Goal: Task Accomplishment & Management: Complete application form

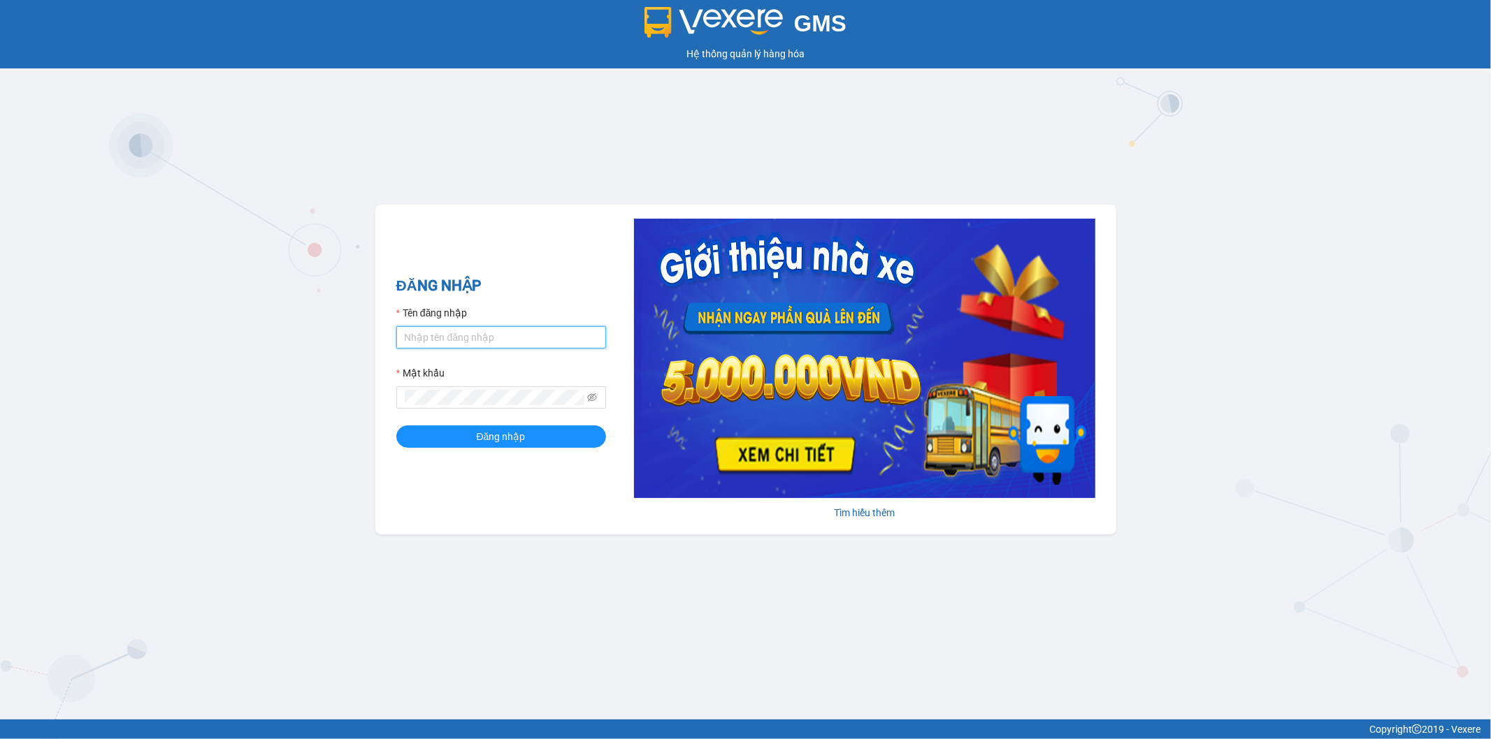
click at [504, 331] on input "Tên đăng nhập" at bounding box center [501, 337] width 210 height 22
type input "vudung.thoidai"
click at [494, 441] on span "Đăng nhập" at bounding box center [501, 436] width 49 height 15
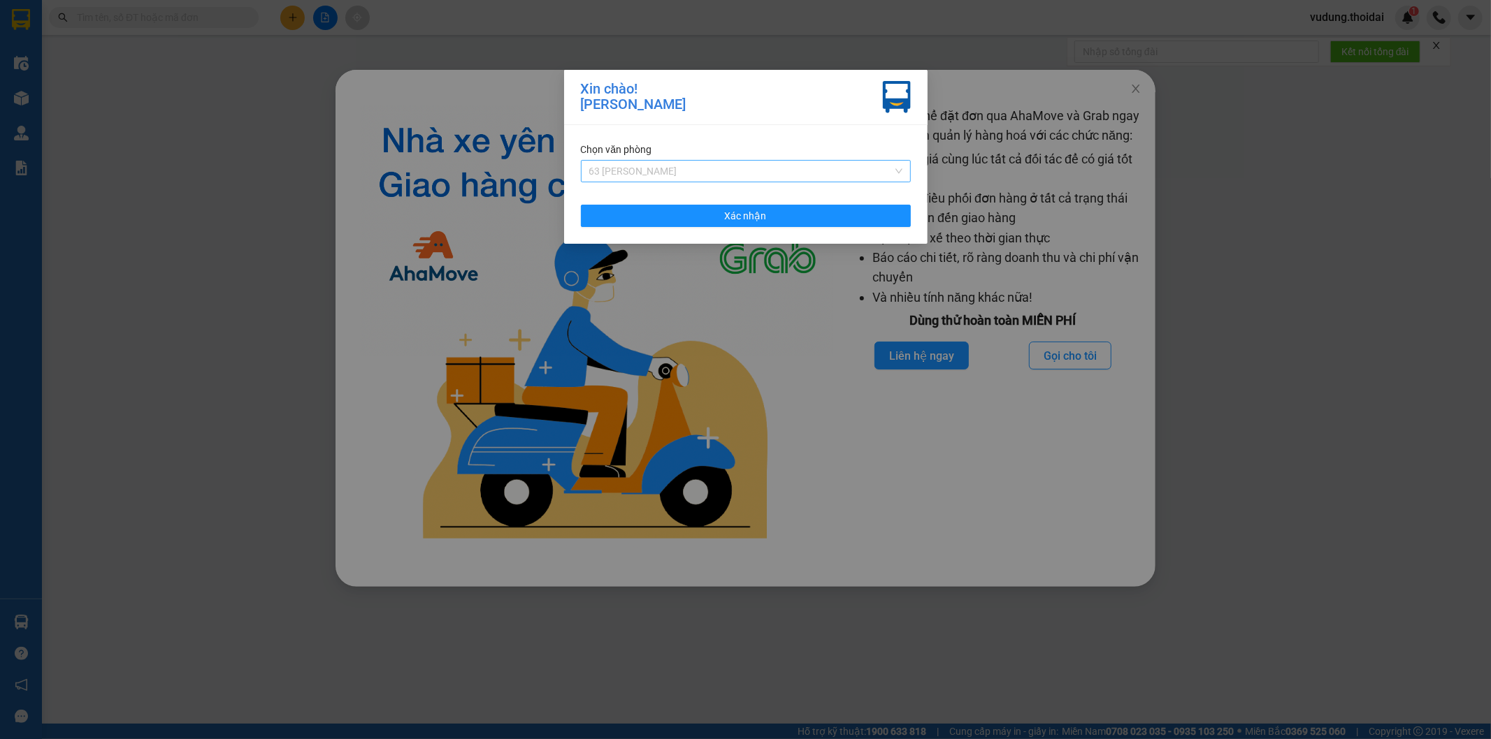
click at [681, 180] on span "63 Trần Quang Tặng" at bounding box center [745, 171] width 313 height 21
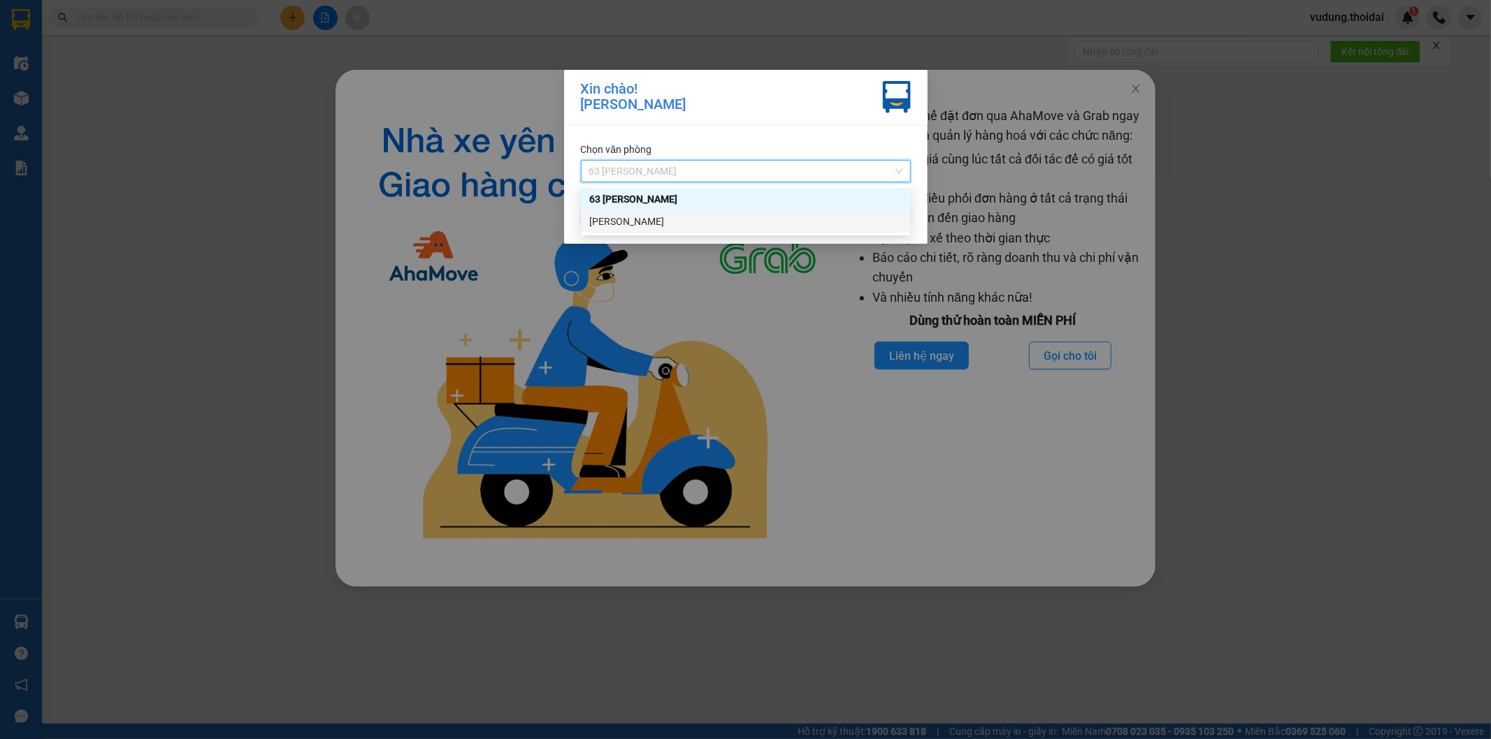
click at [672, 221] on div "Lý Nhân" at bounding box center [745, 221] width 313 height 15
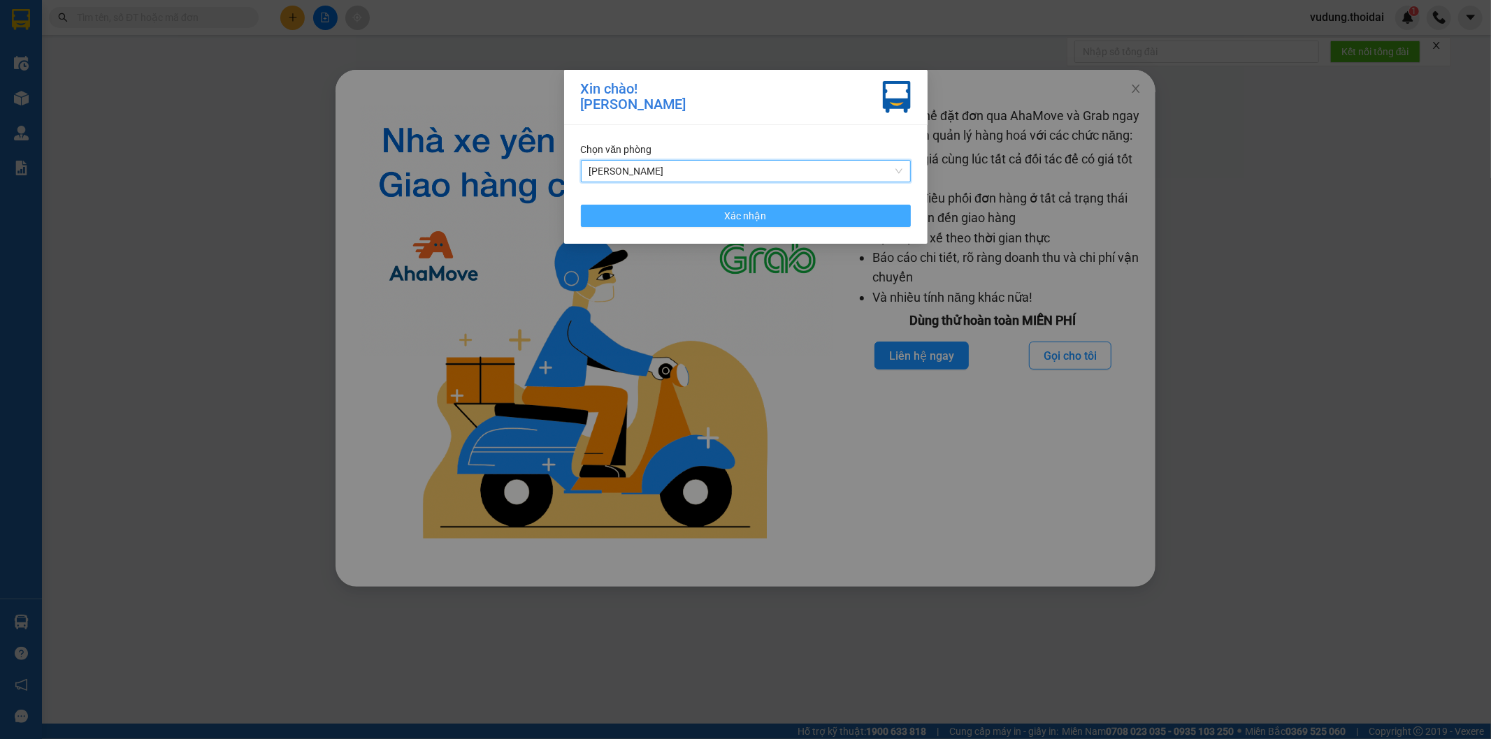
click at [790, 221] on button "Xác nhận" at bounding box center [746, 216] width 330 height 22
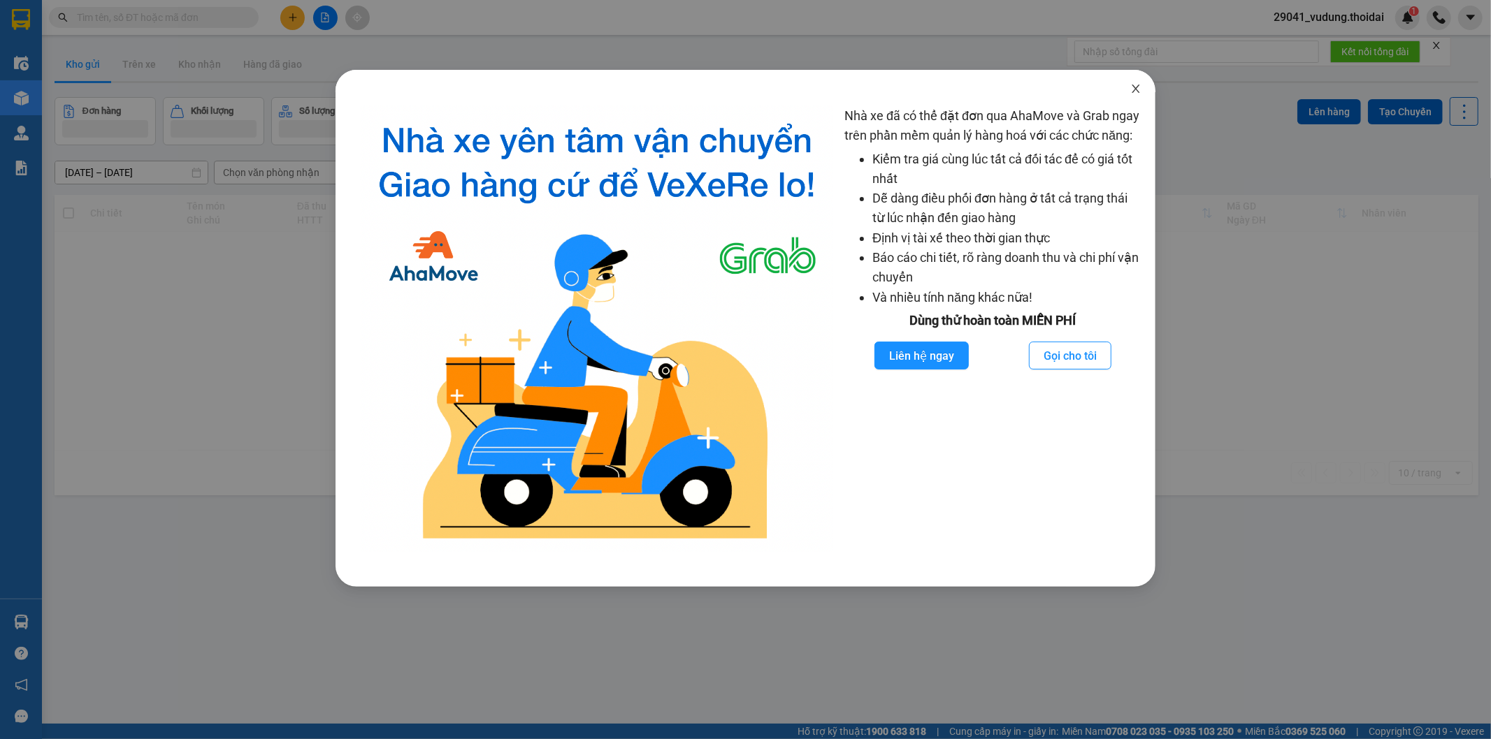
click at [1132, 89] on icon "close" at bounding box center [1135, 88] width 11 height 11
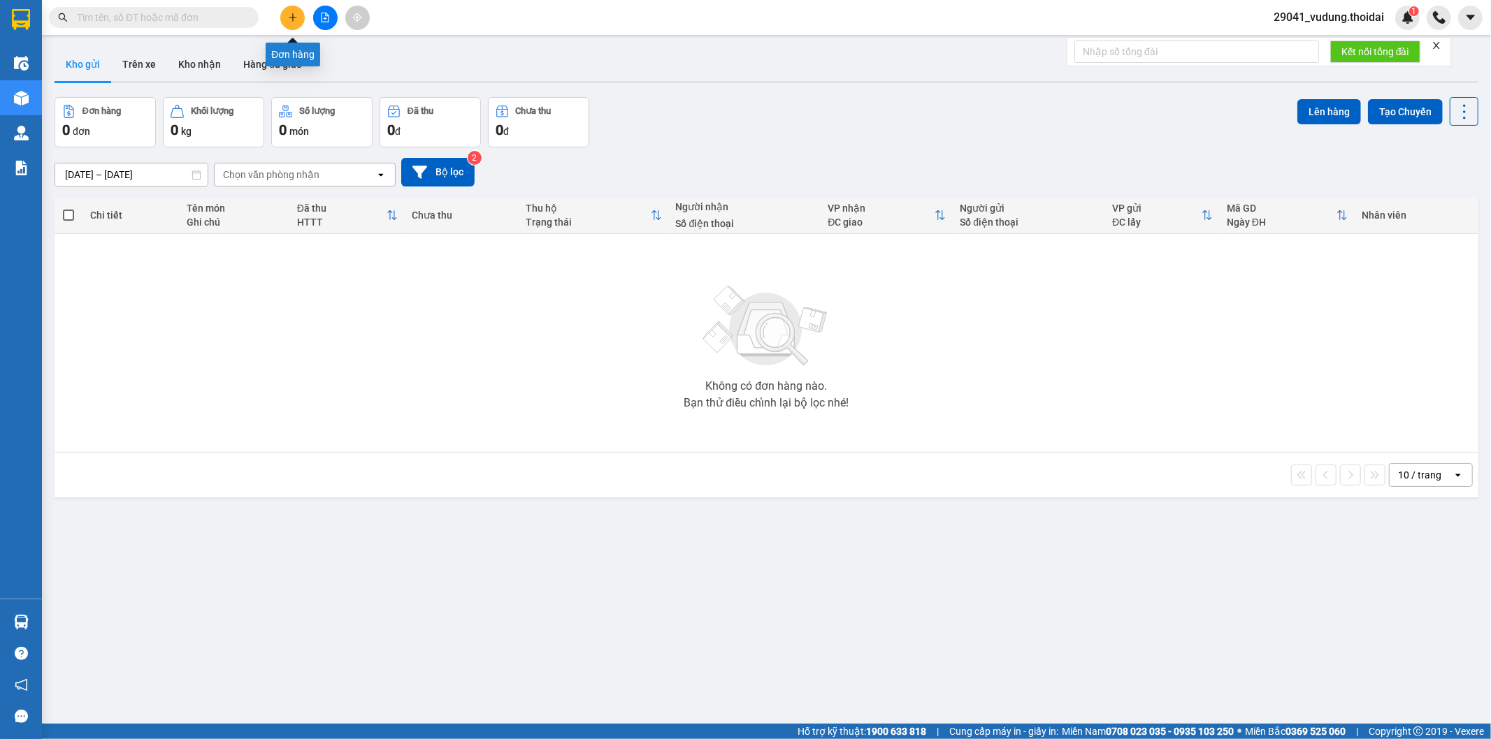
click at [289, 21] on icon "plus" at bounding box center [293, 18] width 10 height 10
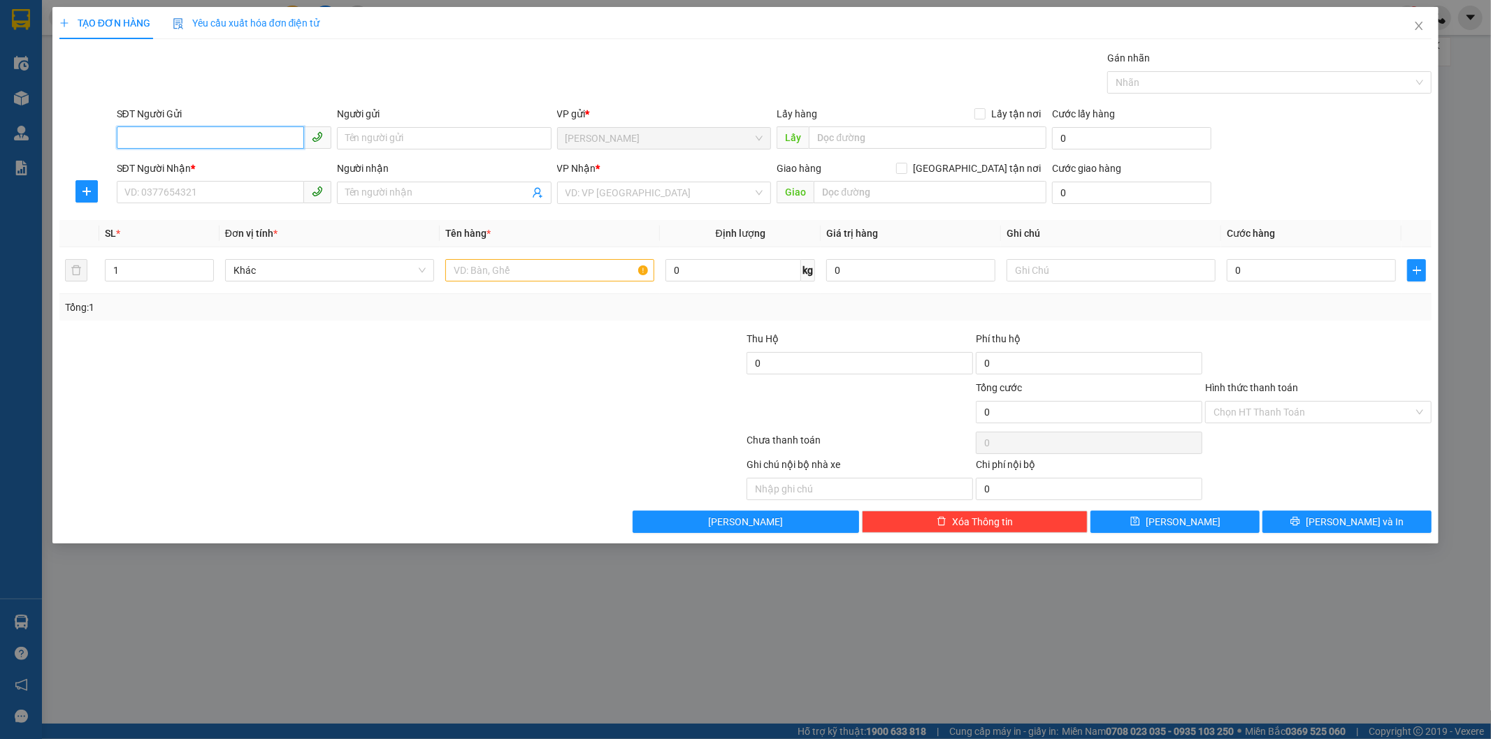
click at [182, 140] on input "SĐT Người Gửi" at bounding box center [210, 138] width 187 height 22
click at [170, 168] on div "0383311062 - thanh nam" at bounding box center [224, 166] width 198 height 15
type input "0383311062"
type input "thanh nam"
type input "0383311062"
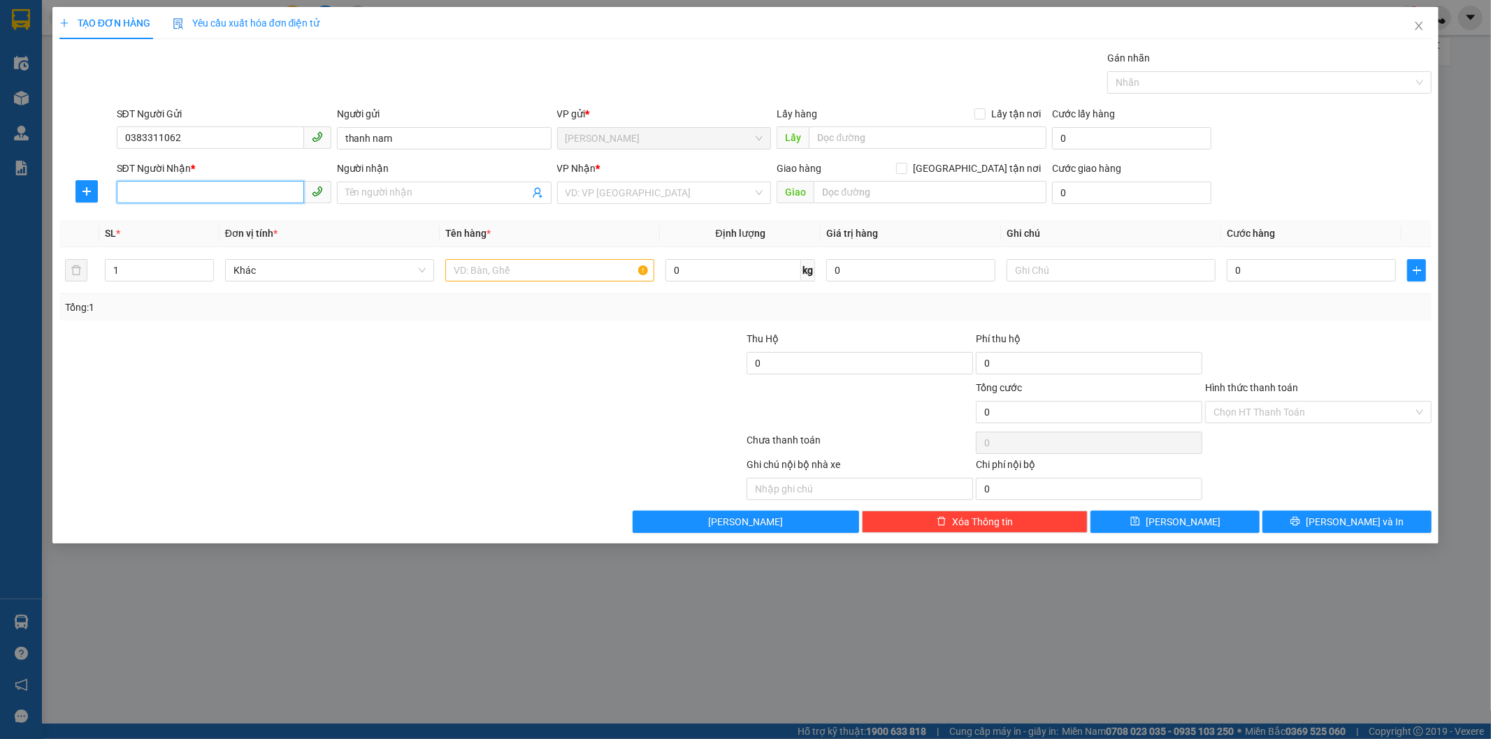
click at [171, 189] on input "SĐT Người Nhận *" at bounding box center [210, 192] width 187 height 22
click at [161, 224] on div "0332583302 - anh đạt" at bounding box center [224, 220] width 198 height 15
type input "0332583302"
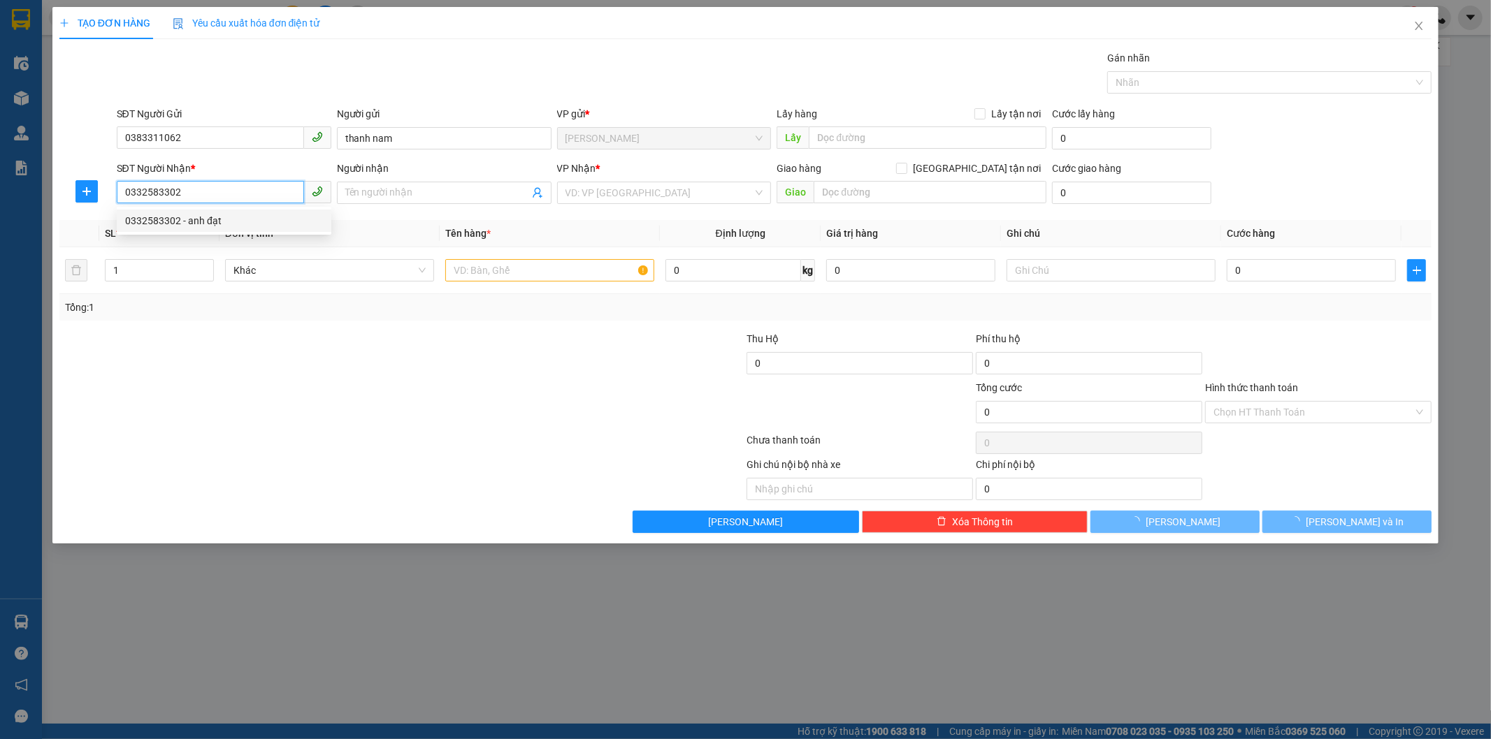
type input "anh đạt"
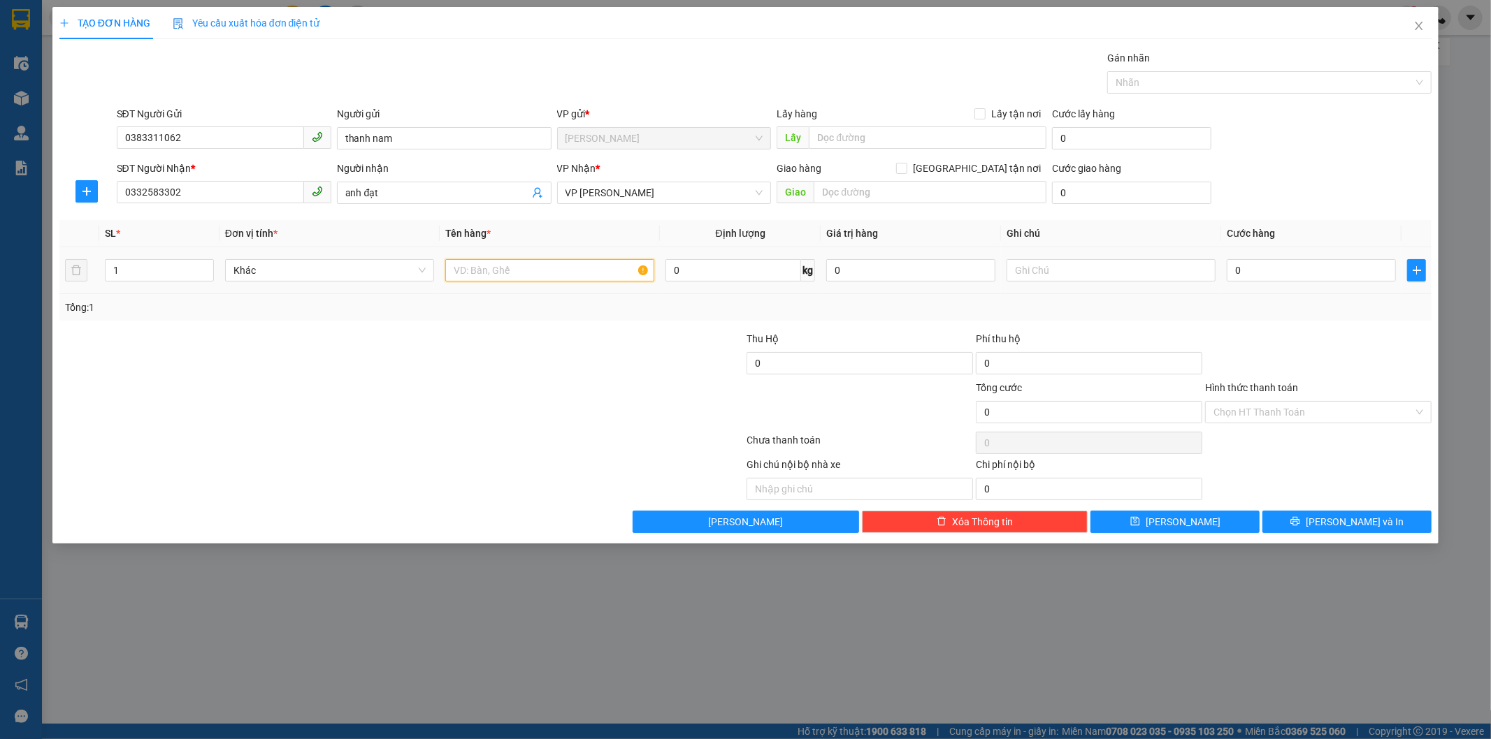
click at [548, 271] on input "text" at bounding box center [549, 270] width 209 height 22
click at [490, 270] on input "thhuwcj phẩm" at bounding box center [549, 270] width 209 height 22
type input "thực phẩm"
click at [1259, 270] on input "0" at bounding box center [1311, 270] width 169 height 22
type input "1"
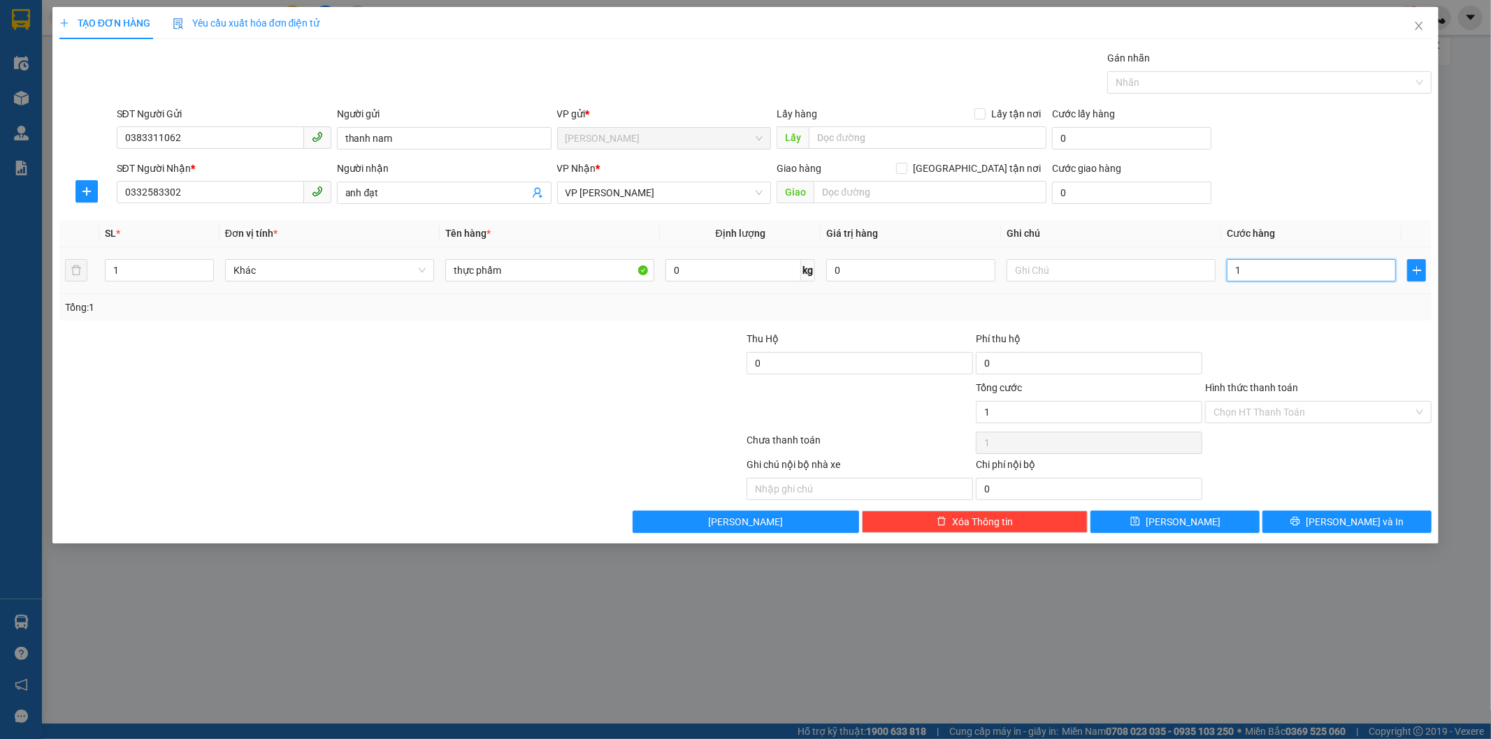
type input "1"
type input "12"
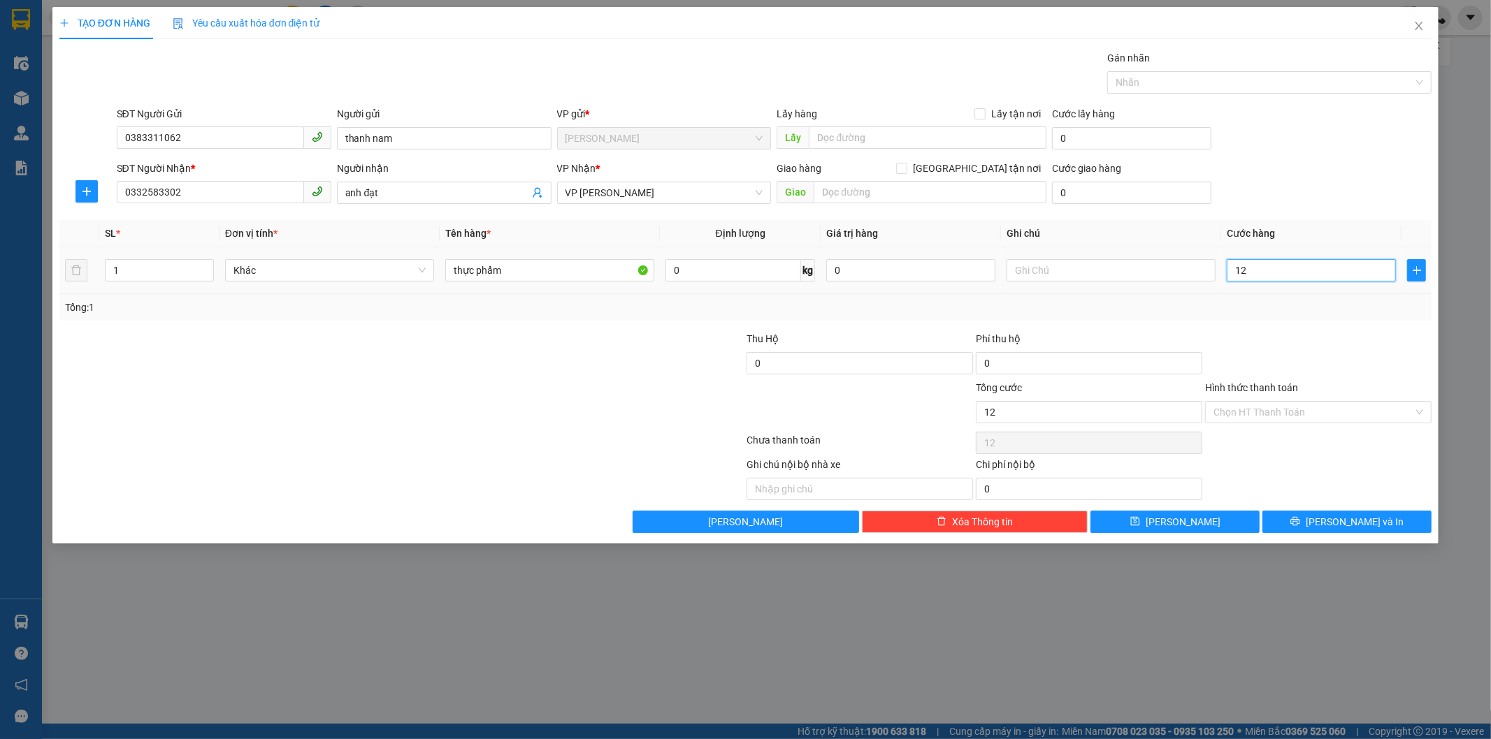
type input "120"
type input "120.000"
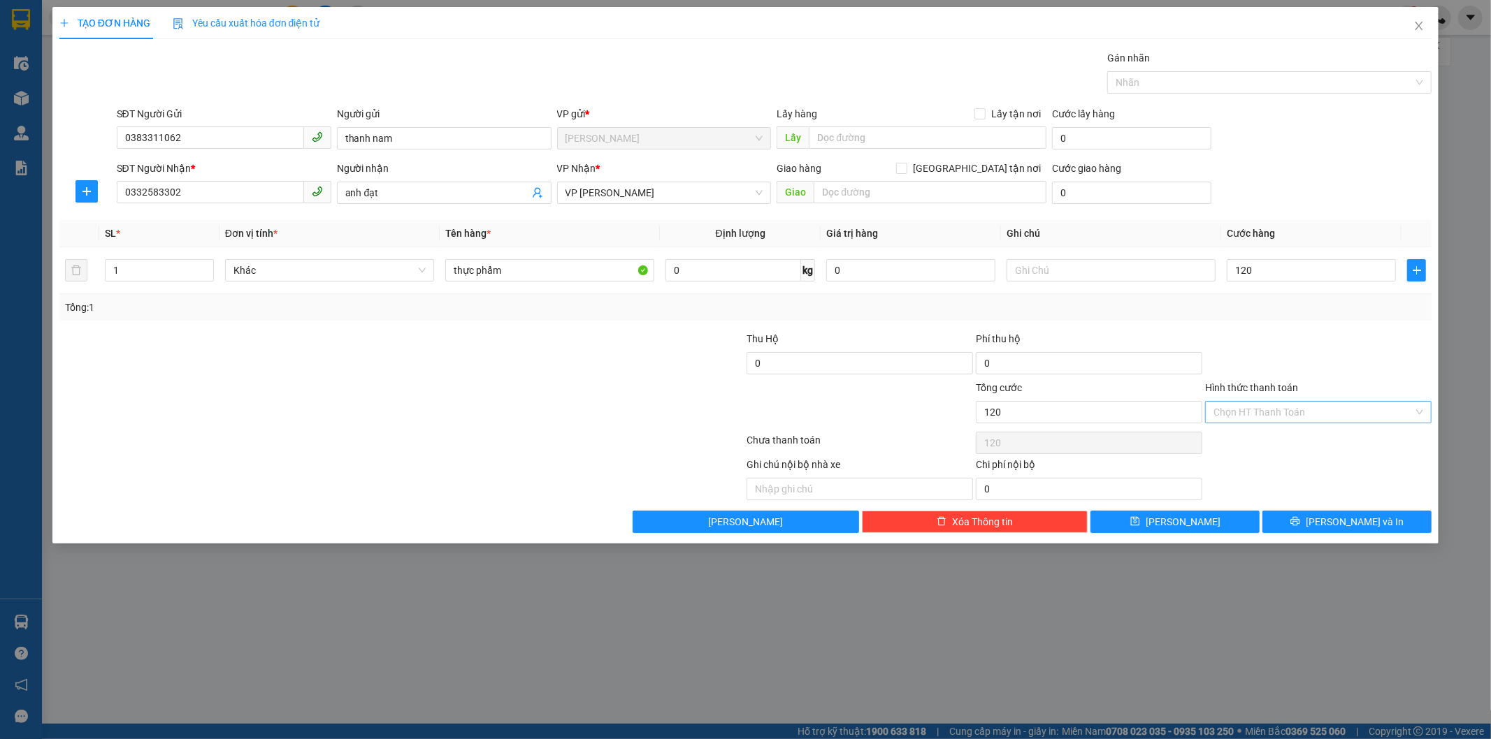
type input "120.000"
click at [1269, 415] on input "Hình thức thanh toán" at bounding box center [1313, 412] width 200 height 21
click at [1366, 518] on span "Lưu và In" at bounding box center [1355, 521] width 98 height 15
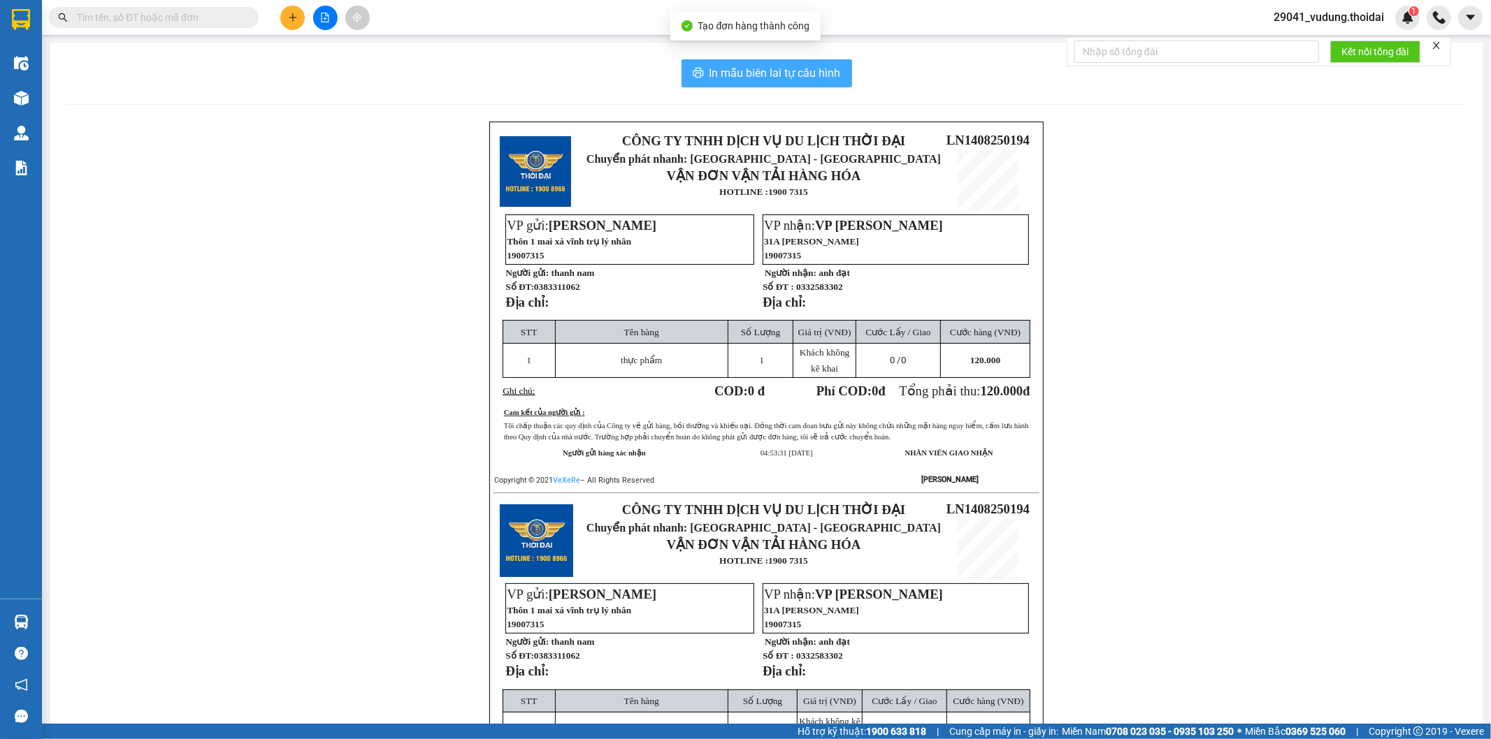
click at [813, 75] on span "In mẫu biên lai tự cấu hình" at bounding box center [774, 72] width 131 height 17
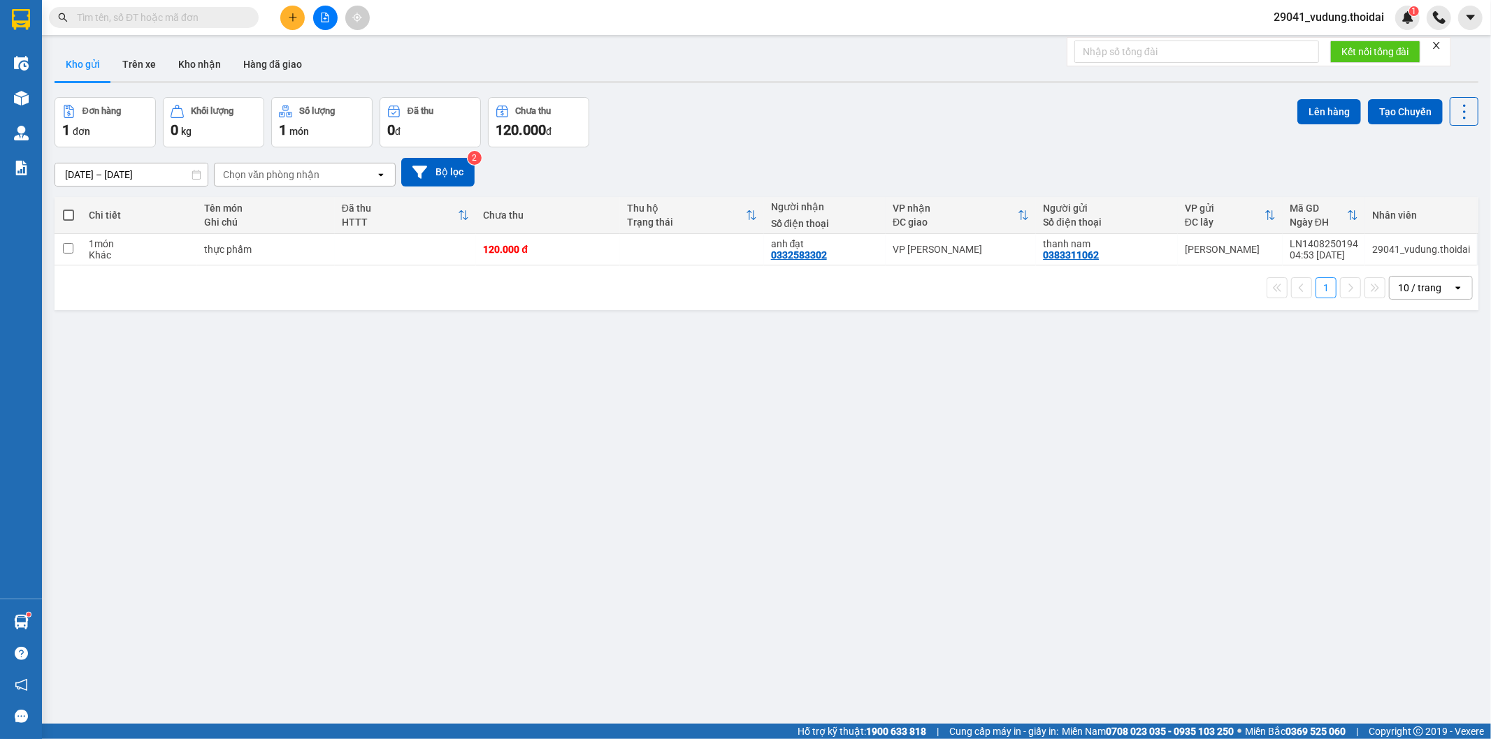
click at [1183, 350] on div "ver 1.8.138 Kho gửi Trên xe Kho nhận Hàng đã giao Đơn hàng 1 đơn Khối lượng 0 k…" at bounding box center [766, 411] width 1435 height 739
